Goal: Task Accomplishment & Management: Complete application form

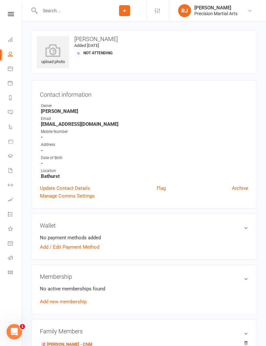
click at [11, 15] on icon at bounding box center [11, 14] width 6 height 4
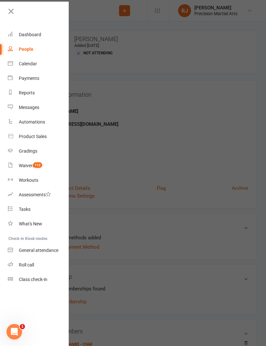
click at [36, 266] on link "Roll call" at bounding box center [38, 265] width 61 height 15
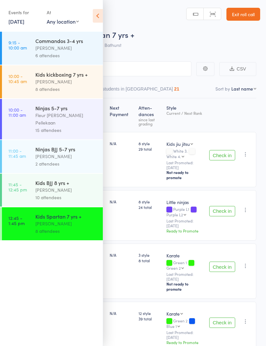
click at [243, 14] on link "Exit roll call" at bounding box center [243, 14] width 34 height 13
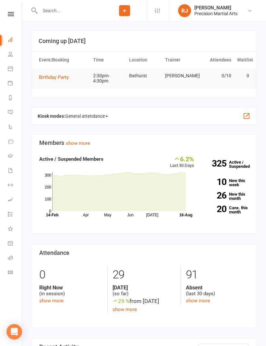
click at [14, 16] on link at bounding box center [10, 14] width 23 height 4
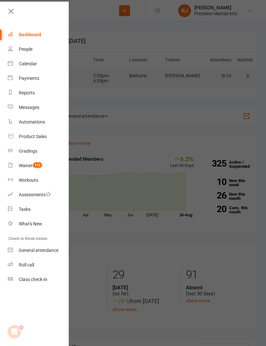
click at [37, 165] on span "112" at bounding box center [37, 166] width 9 height 6
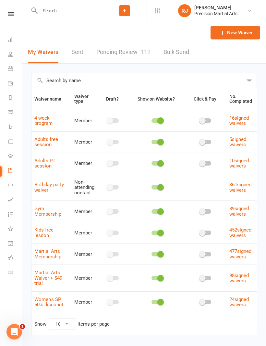
click at [123, 53] on link "Pending Review 112" at bounding box center [123, 52] width 54 height 22
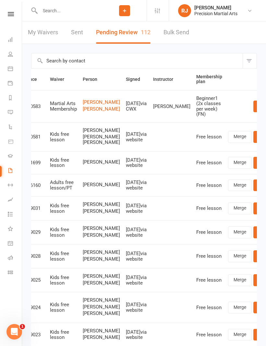
scroll to position [0, 18]
click at [253, 105] on link "Review" at bounding box center [265, 107] width 25 height 12
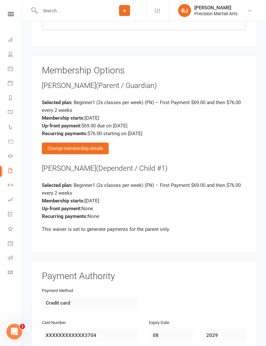
scroll to position [1140, 0]
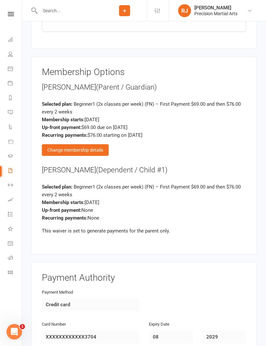
click at [97, 144] on div "Change membership details" at bounding box center [75, 150] width 67 height 12
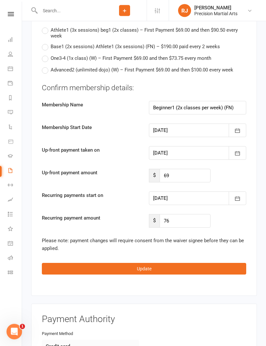
scroll to position [1903, 0]
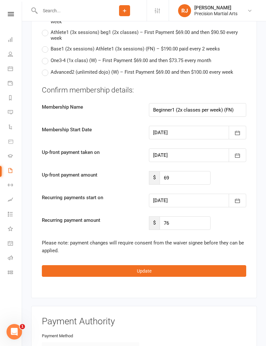
click at [240, 194] on button "button" at bounding box center [236, 201] width 17 height 14
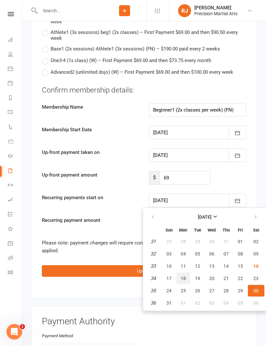
click at [183, 273] on button "18" at bounding box center [183, 279] width 14 height 12
type input "18 Aug 2025"
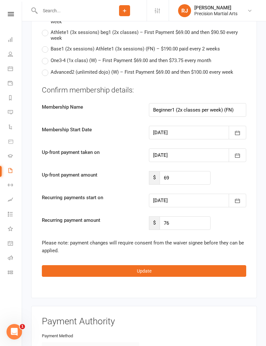
click at [167, 266] on button "Update" at bounding box center [144, 272] width 204 height 12
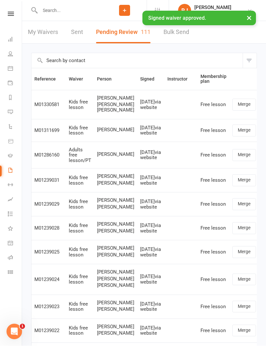
scroll to position [0, 0]
